Goal: Use online tool/utility: Utilize a website feature to perform a specific function

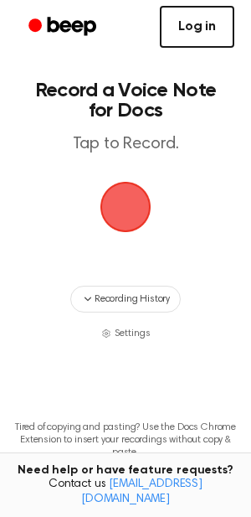
click at [194, 36] on link "Log in" at bounding box center [197, 27] width 75 height 42
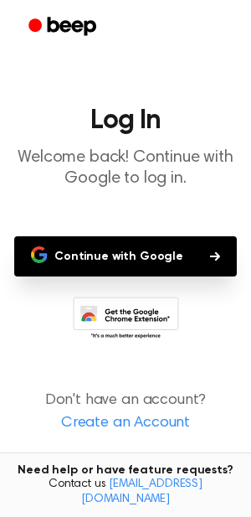
click at [130, 256] on button "Continue with Google" at bounding box center [125, 256] width 223 height 40
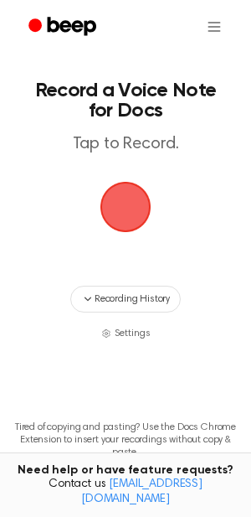
click at [136, 221] on span "button" at bounding box center [125, 206] width 65 height 65
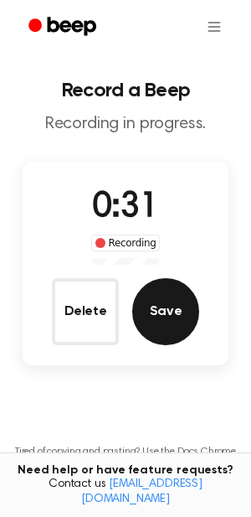
click at [168, 315] on button "Save" at bounding box center [165, 311] width 67 height 67
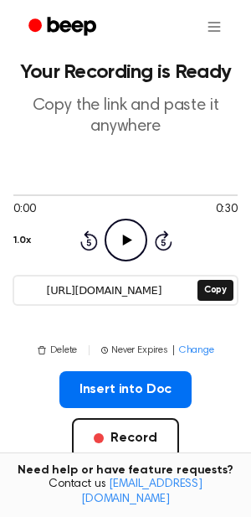
scroll to position [19, 0]
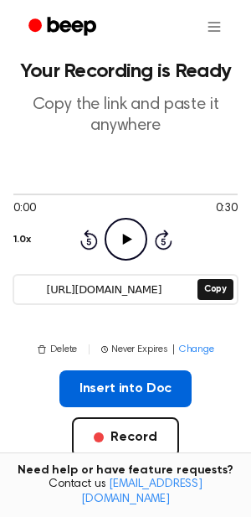
click at [113, 381] on button "Insert into Doc" at bounding box center [126, 388] width 133 height 37
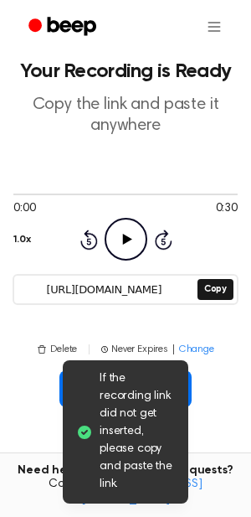
click at [129, 242] on icon "Play Audio" at bounding box center [126, 239] width 43 height 43
